Goal: Task Accomplishment & Management: Use online tool/utility

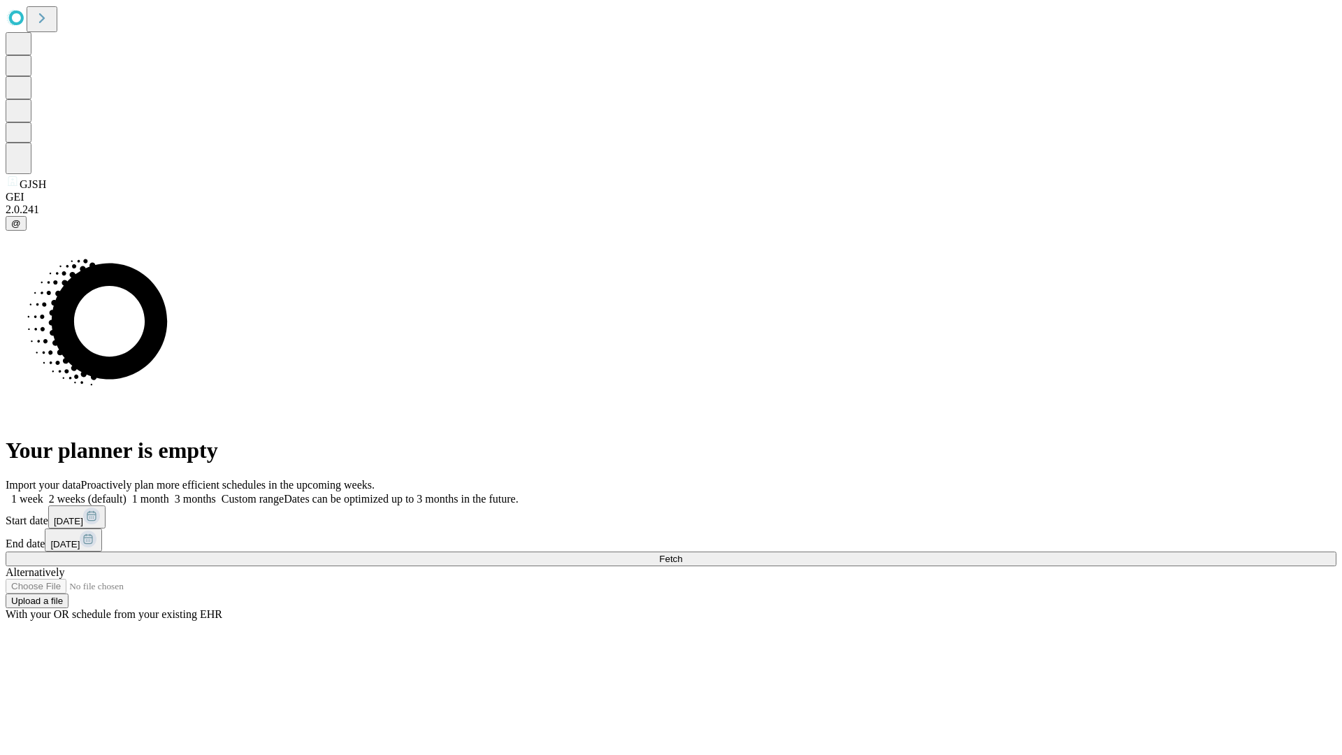
click at [682, 554] on span "Fetch" at bounding box center [670, 559] width 23 height 10
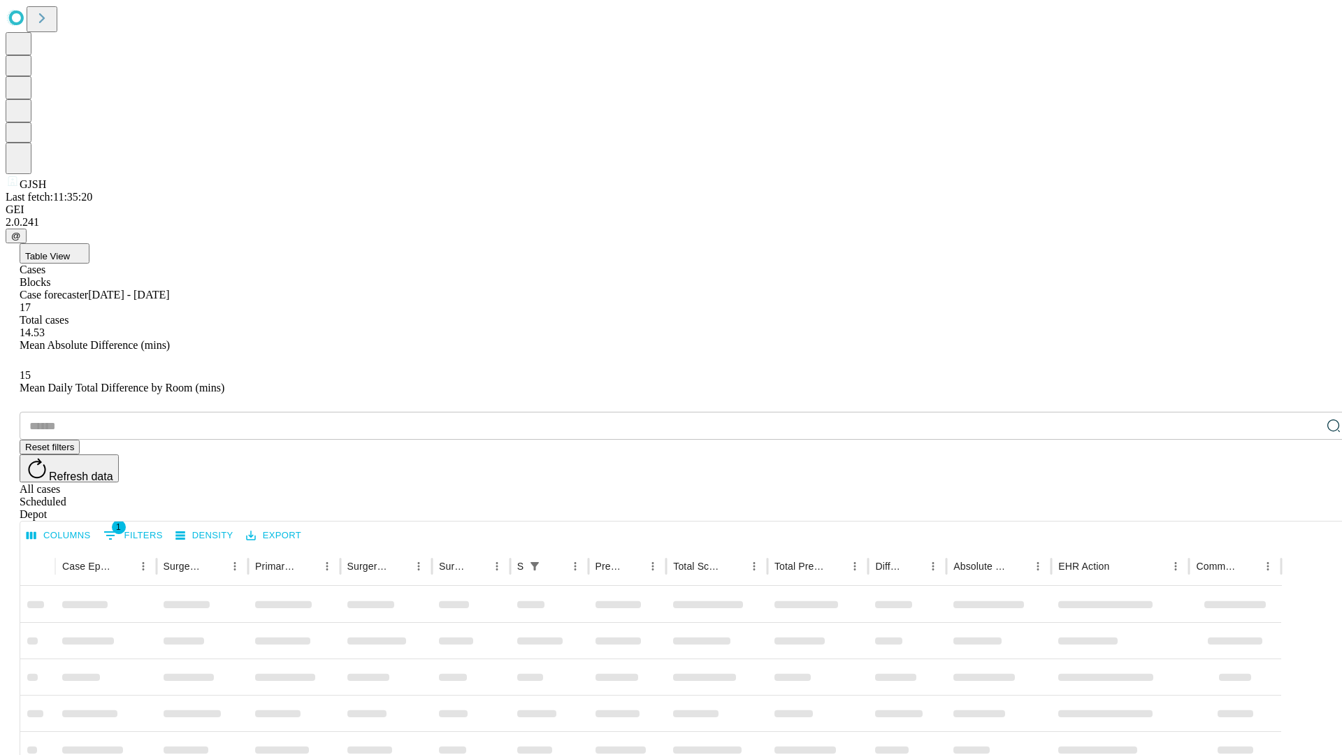
click at [70, 251] on span "Table View" at bounding box center [47, 256] width 45 height 10
